Goal: Information Seeking & Learning: Check status

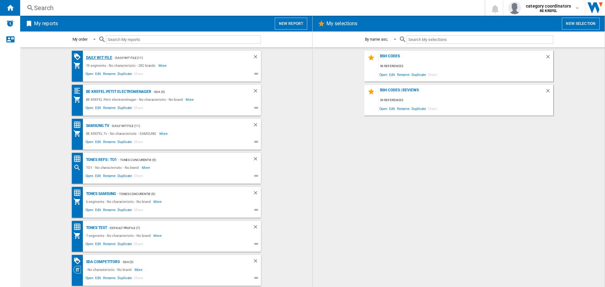
click at [107, 59] on div "Daily WIT file" at bounding box center [98, 58] width 28 height 8
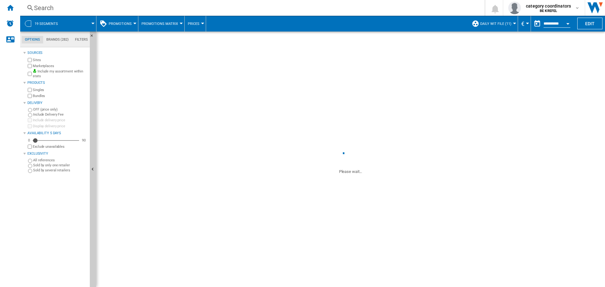
click at [131, 22] on button "Promotions" at bounding box center [122, 24] width 26 height 16
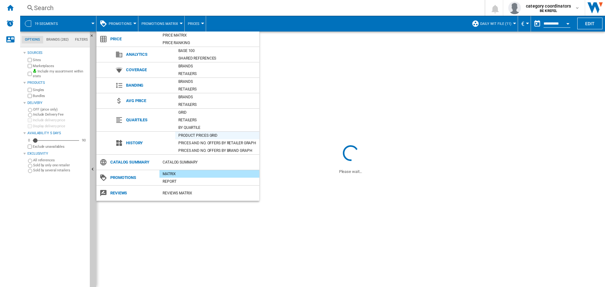
click at [189, 135] on div "Product prices grid" at bounding box center [217, 135] width 84 height 6
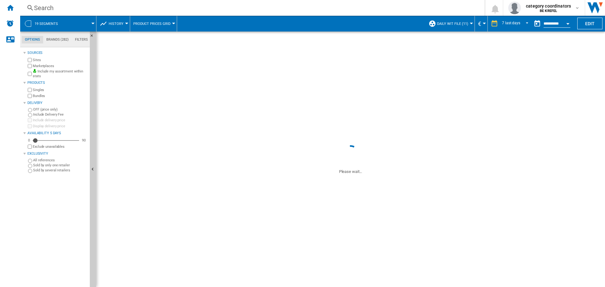
click at [32, 6] on ng-md-icon at bounding box center [30, 8] width 8 height 8
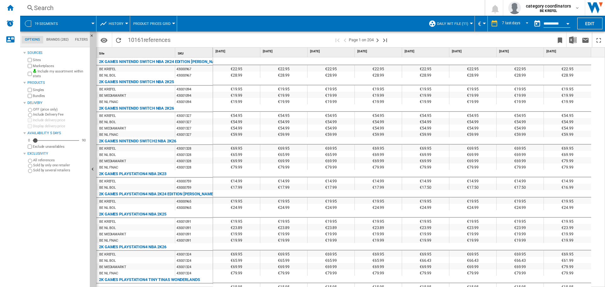
click at [35, 7] on div "Search" at bounding box center [251, 7] width 434 height 9
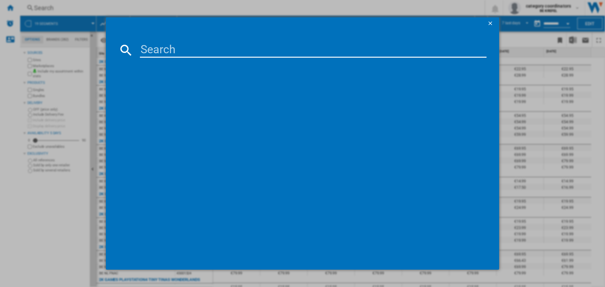
click at [178, 45] on input at bounding box center [313, 50] width 347 height 15
click at [185, 46] on input "12005965" at bounding box center [313, 50] width 347 height 15
type input "12005965"
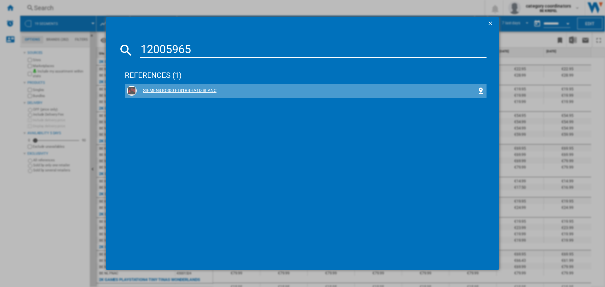
click at [209, 88] on div "SIEMENS IQ300 ET81RBHA1D BLANC" at bounding box center [307, 91] width 340 height 6
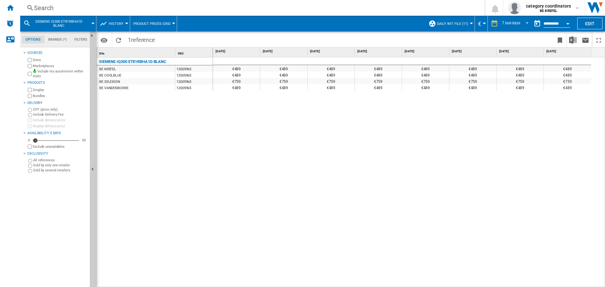
click at [551, 24] on input "**********" at bounding box center [557, 25] width 27 height 6
click at [514, 26] on md-select-value "7 last days" at bounding box center [517, 23] width 30 height 9
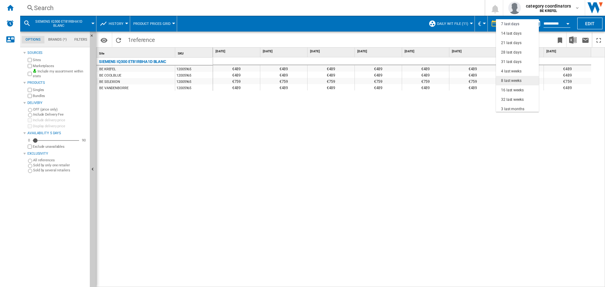
click at [513, 81] on div "8 last weeks" at bounding box center [511, 80] width 20 height 5
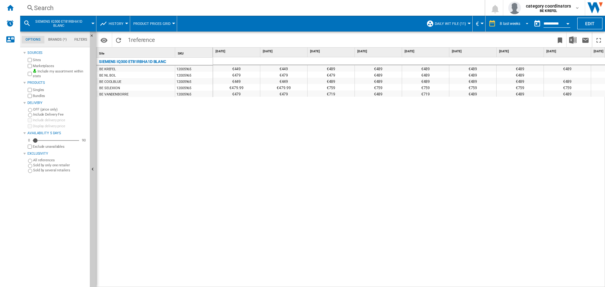
click at [505, 22] on div "8 last weeks" at bounding box center [510, 23] width 20 height 4
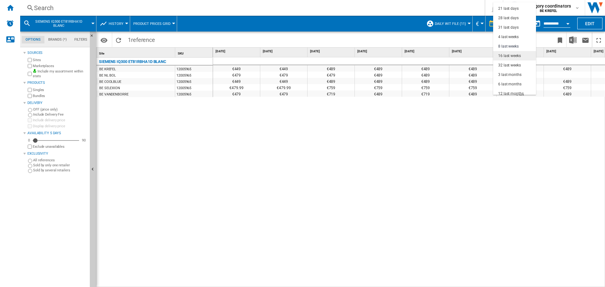
scroll to position [8, 0]
click at [514, 77] on div "16 last weeks" at bounding box center [509, 74] width 23 height 5
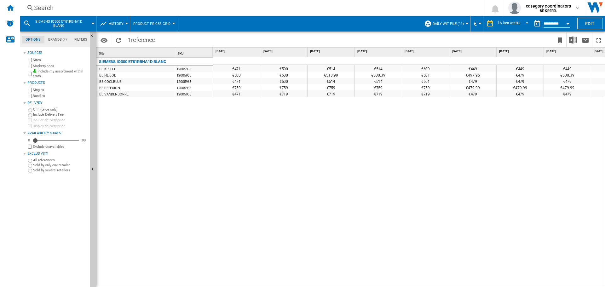
click at [37, 7] on div "Search" at bounding box center [251, 7] width 434 height 9
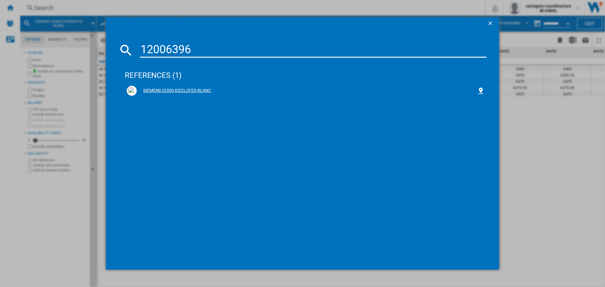
type input "12006396"
click at [187, 89] on div "SIEMENS IQ300 KI22L2FE0 BLANC" at bounding box center [307, 91] width 340 height 6
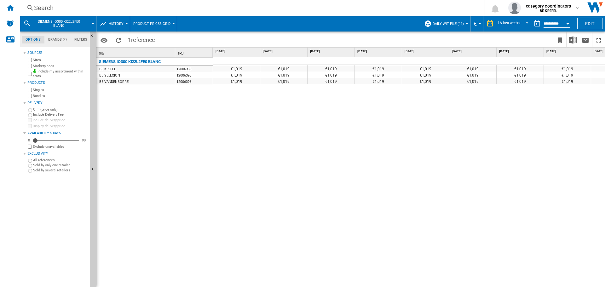
click at [397, 255] on div "€1,019 €1,019 €1,019 €1,019 €1,019 €1,019 €1,019 €1,019 €1,019 €1,019 €1,019 €1…" at bounding box center [409, 172] width 392 height 230
